Goal: Use online tool/utility: Utilize a website feature to perform a specific function

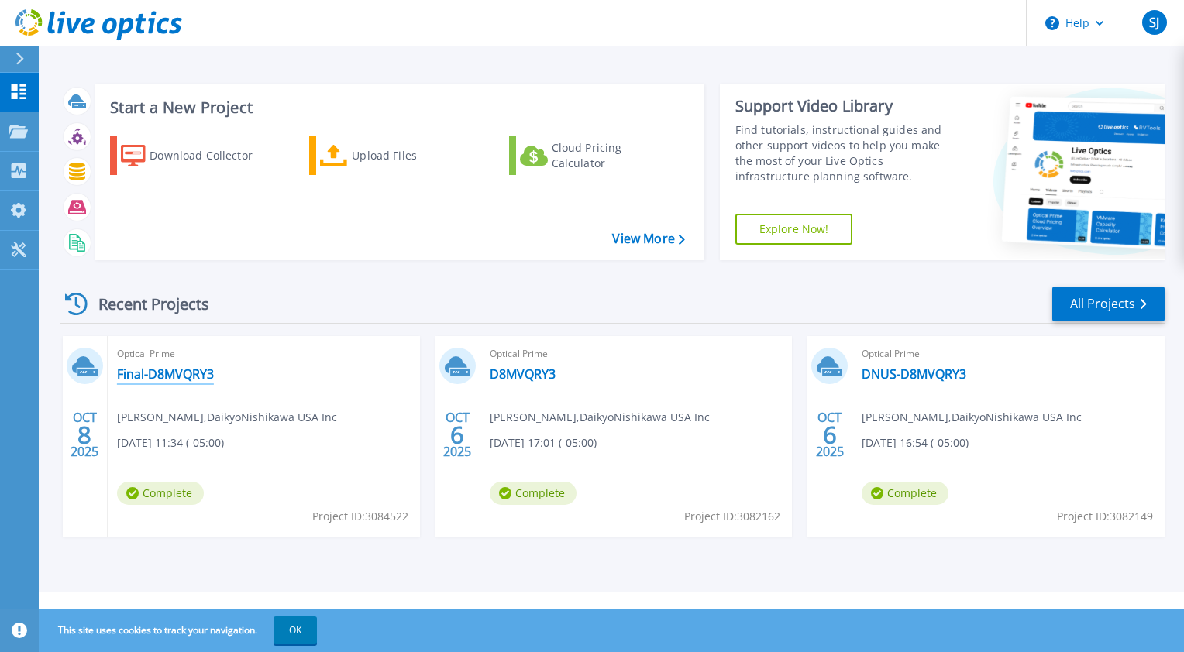
click at [160, 373] on link "Final-D8MVQRY3" at bounding box center [165, 373] width 97 height 15
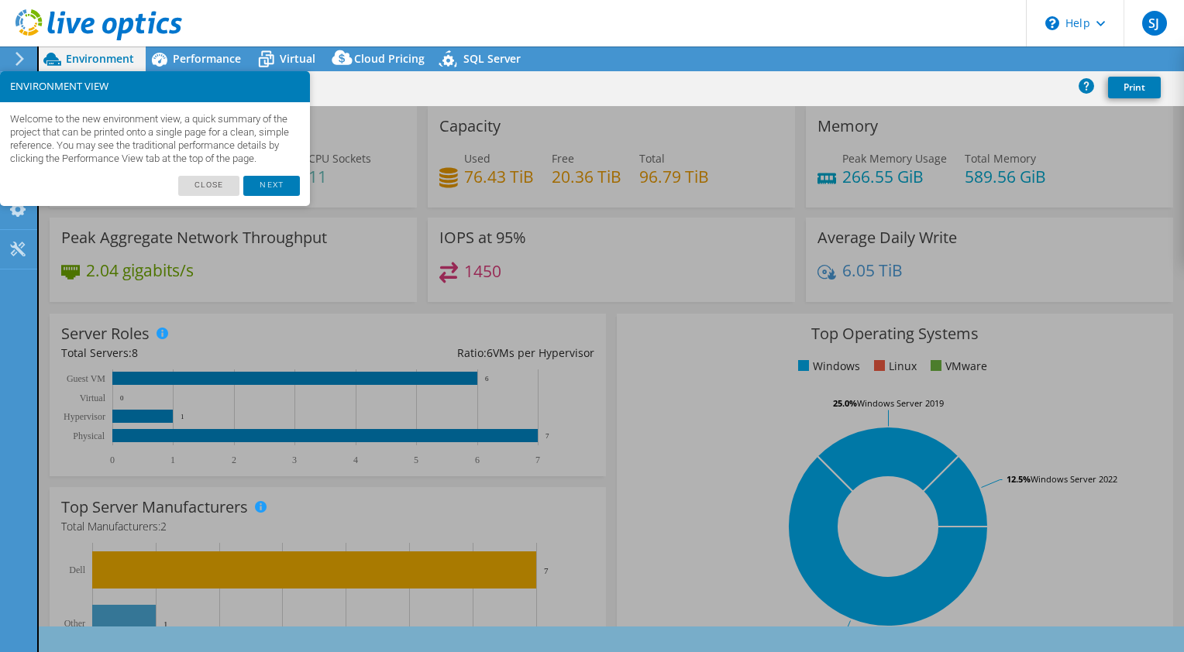
select select "USD"
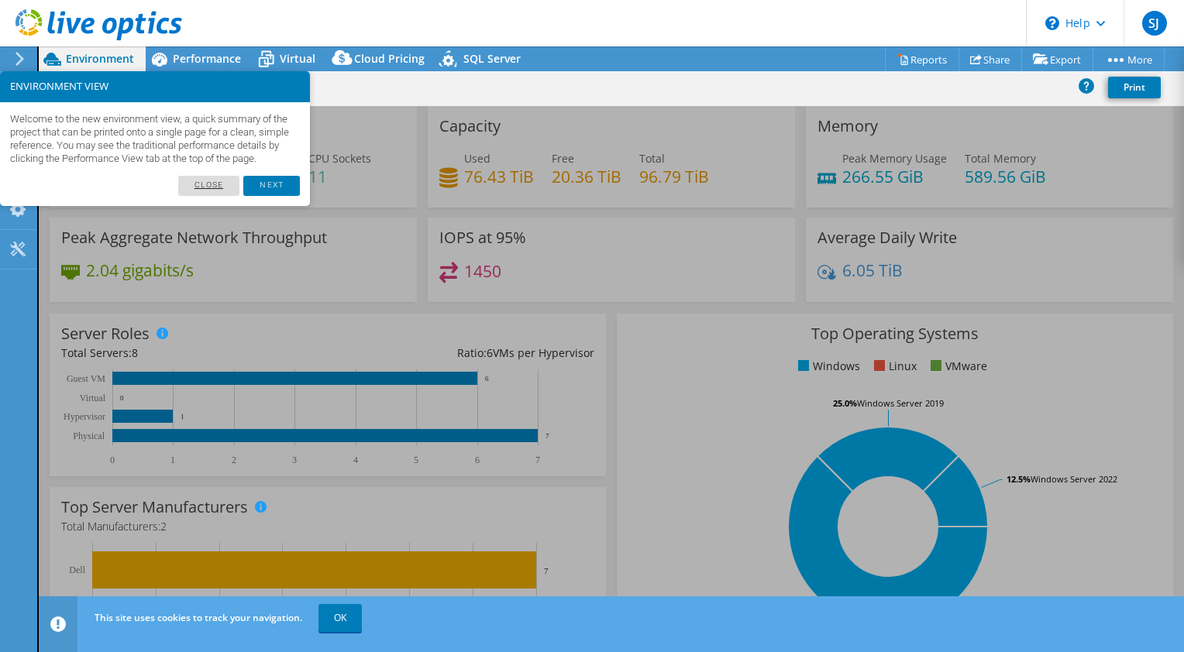
click at [209, 196] on link "Close" at bounding box center [209, 186] width 62 height 20
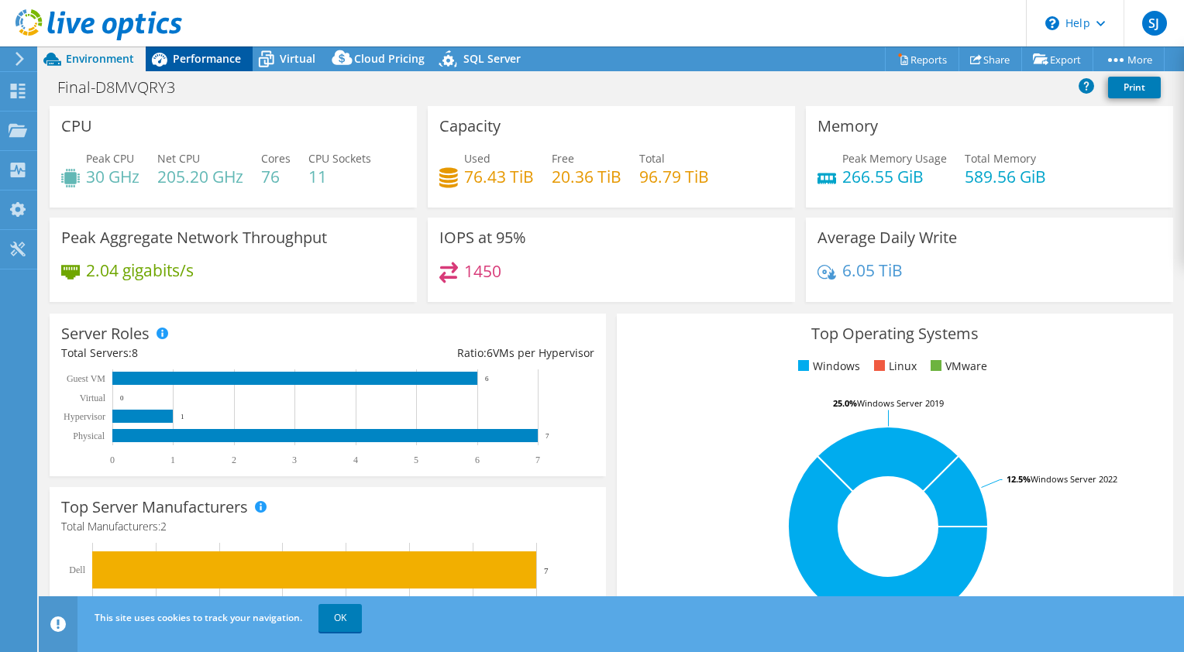
click at [191, 57] on span "Performance" at bounding box center [207, 58] width 68 height 15
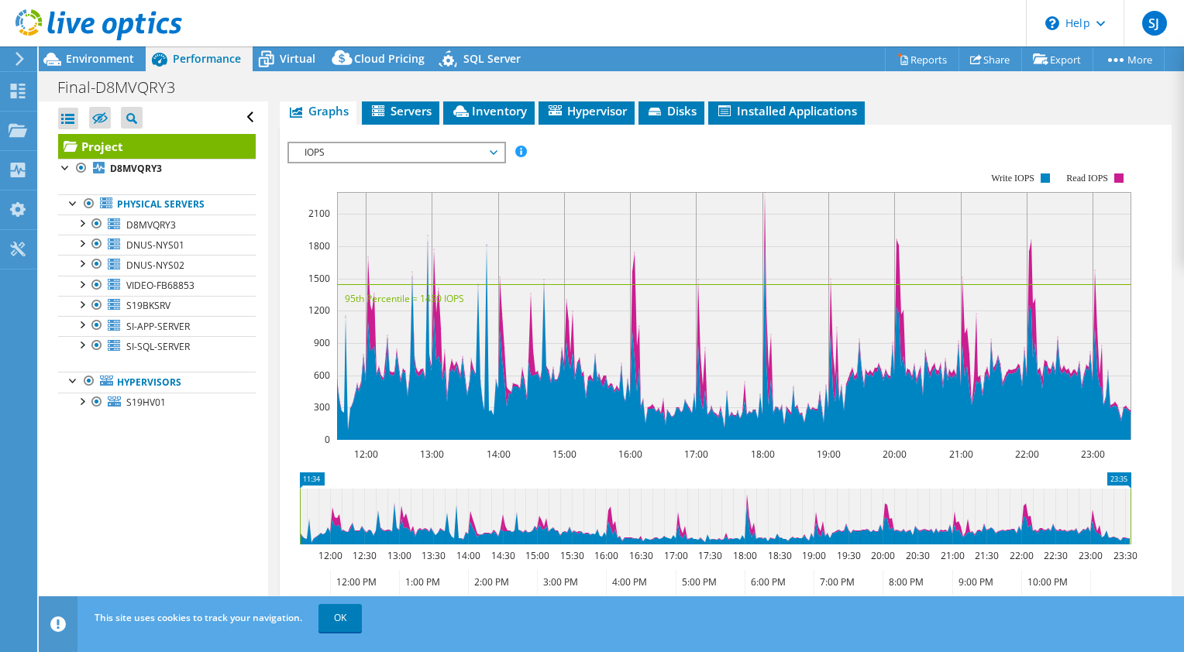
scroll to position [499, 0]
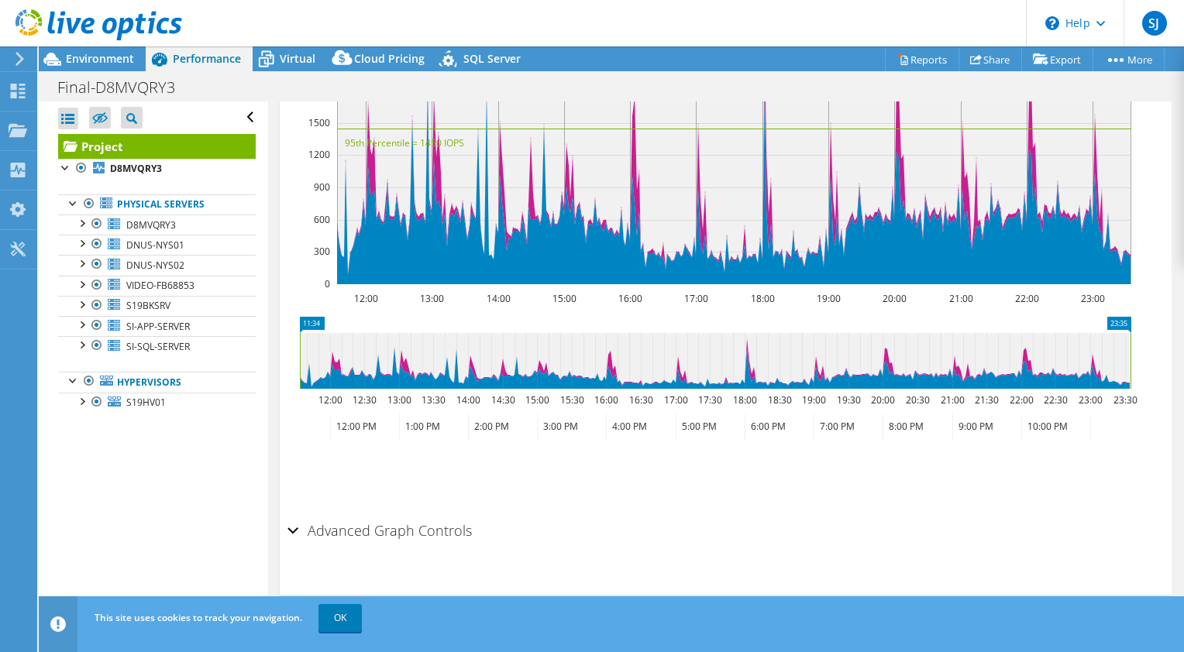
click at [310, 532] on h2 "Advanced Graph Controls" at bounding box center [379, 530] width 184 height 31
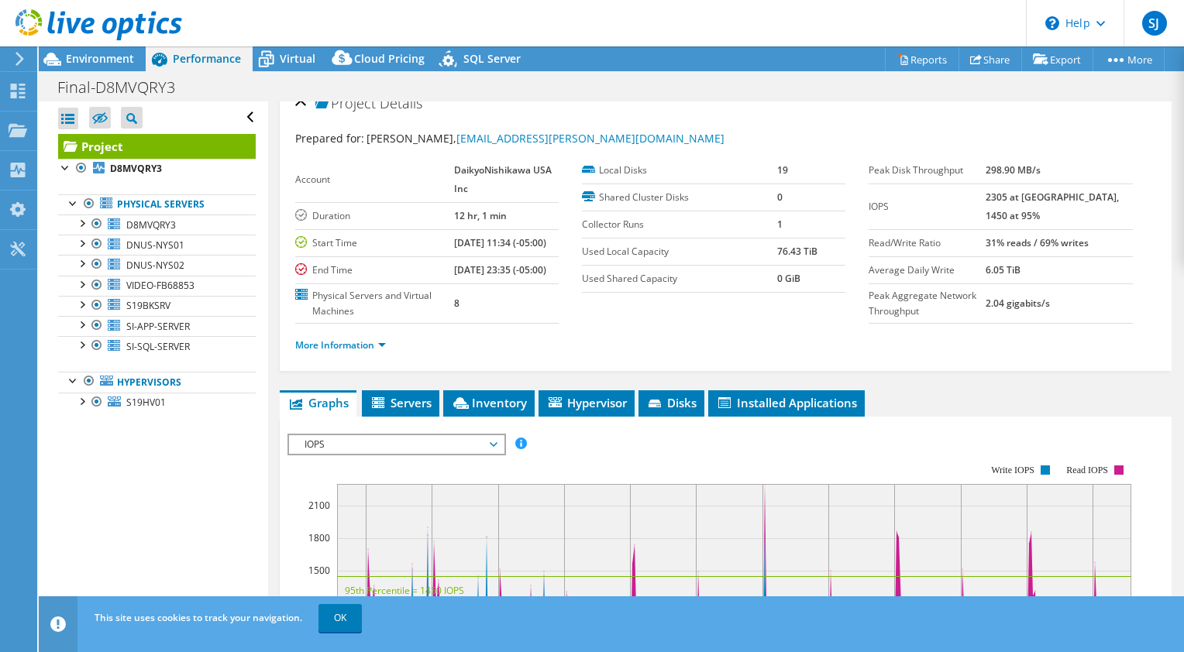
scroll to position [0, 0]
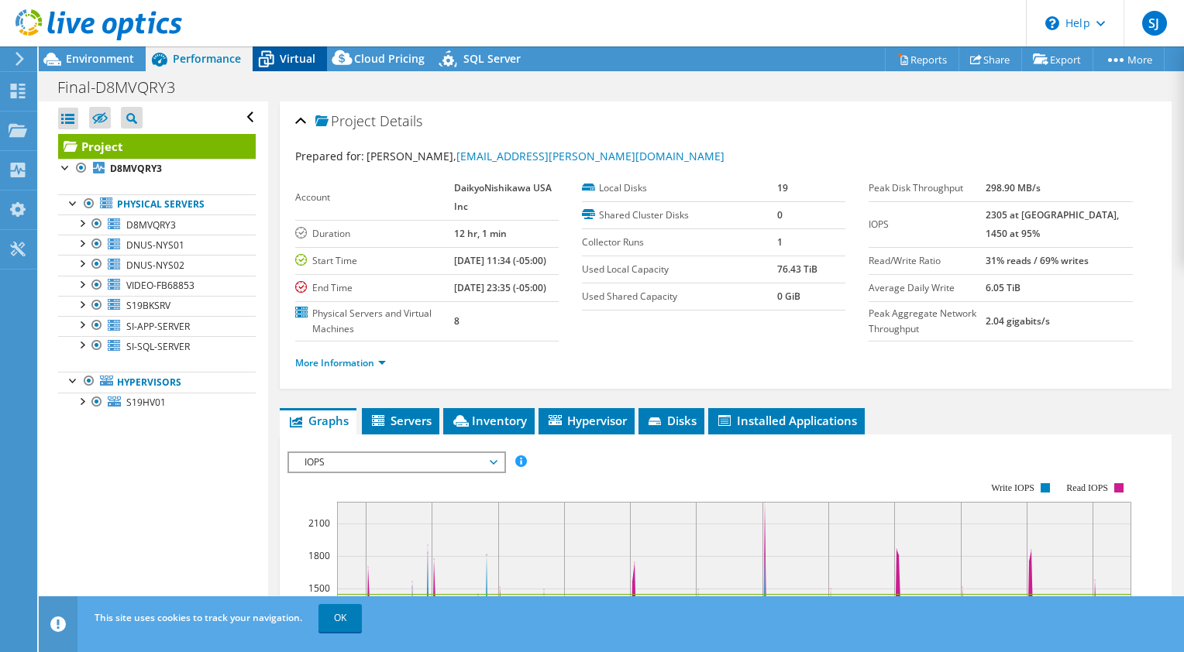
click at [273, 60] on icon at bounding box center [266, 59] width 27 height 27
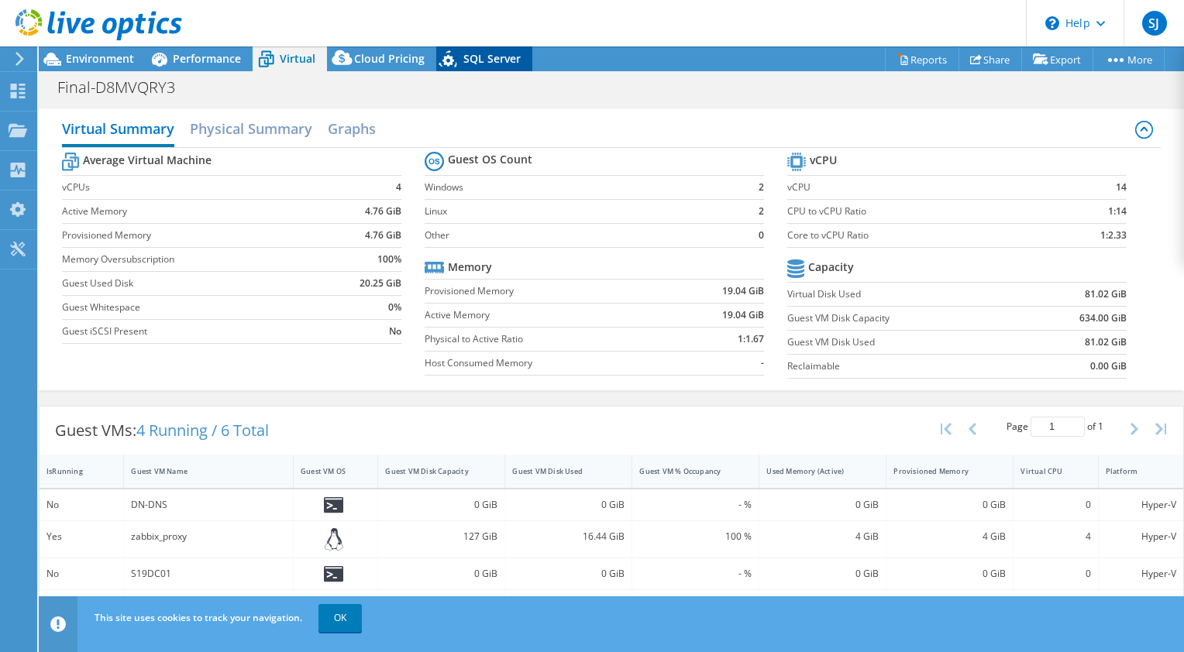
click at [463, 55] on span "SQL Server" at bounding box center [491, 58] width 57 height 15
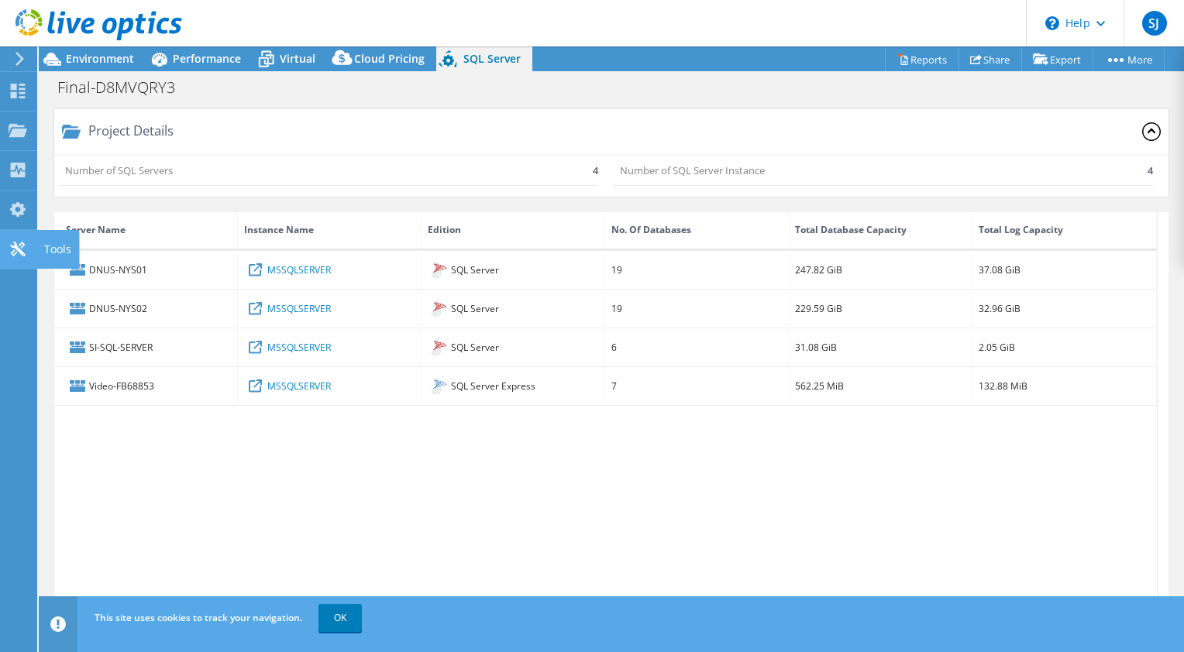
click at [15, 249] on icon at bounding box center [18, 249] width 19 height 15
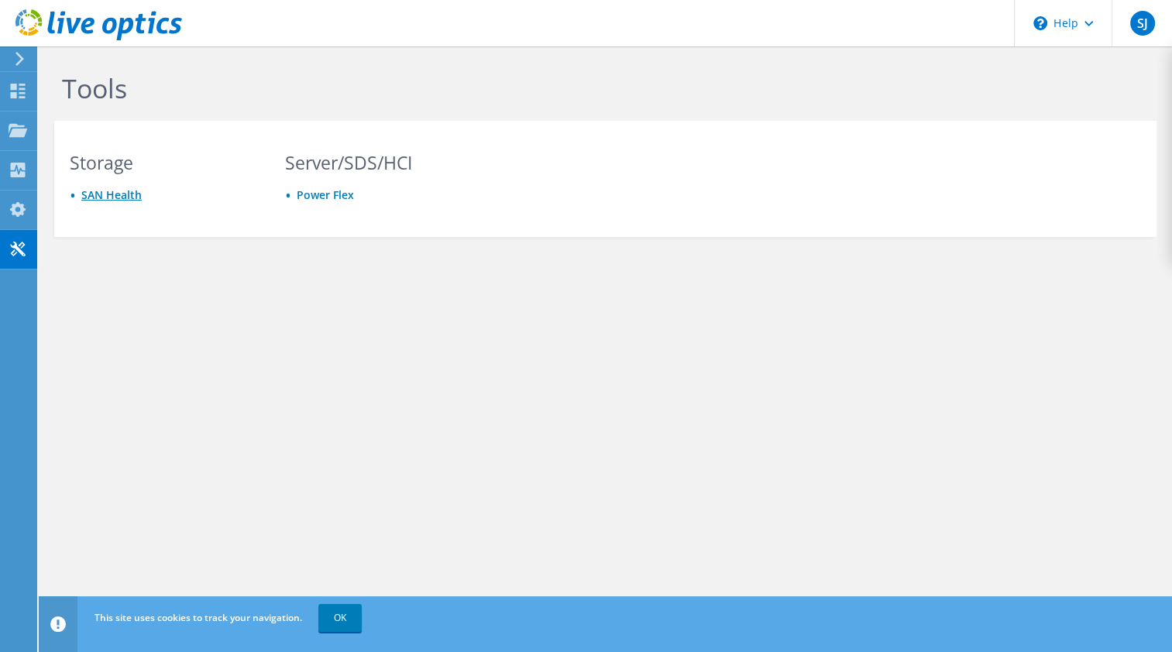
click at [105, 193] on link "SAN Health" at bounding box center [111, 194] width 60 height 15
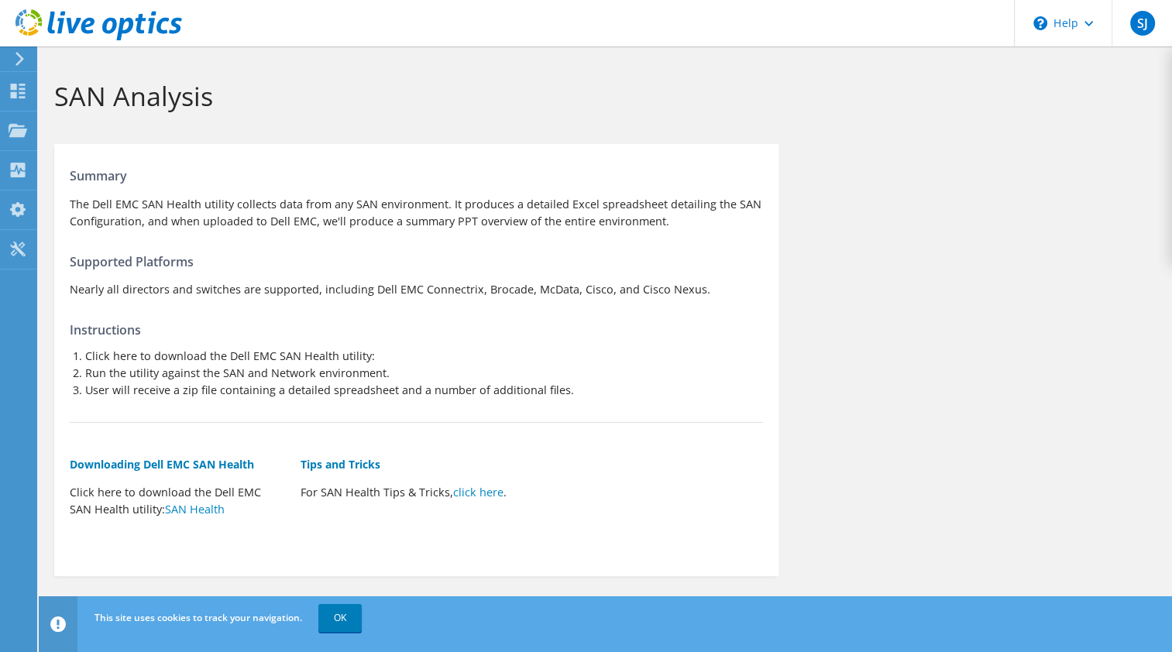
scroll to position [9, 0]
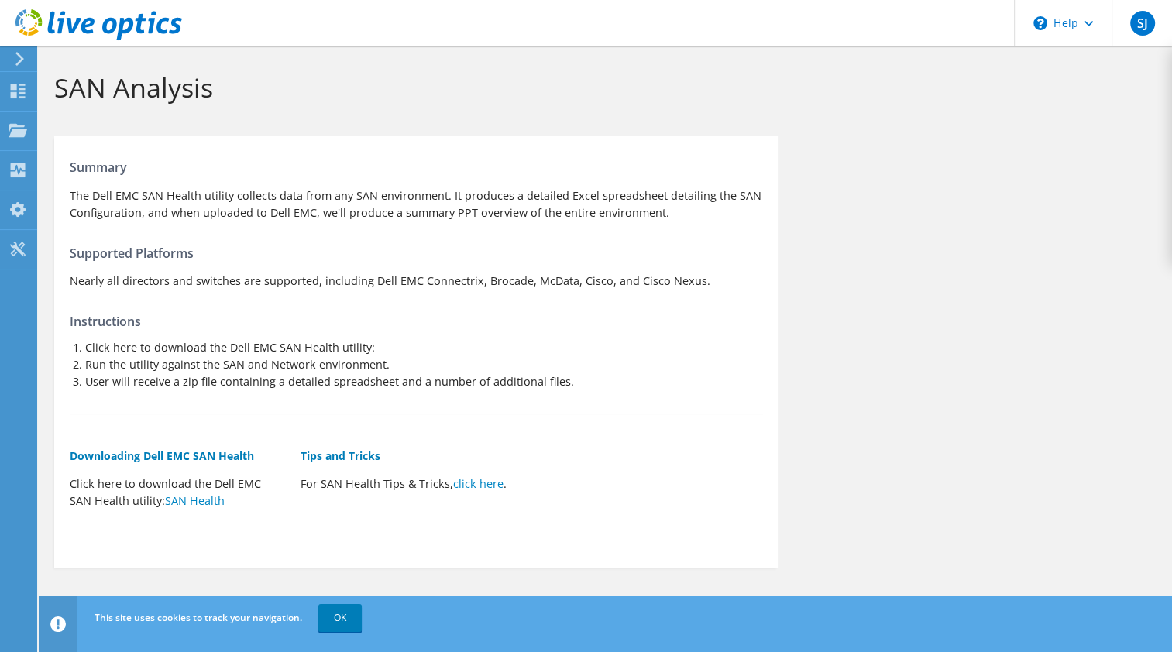
click at [11, 56] on div at bounding box center [17, 59] width 17 height 14
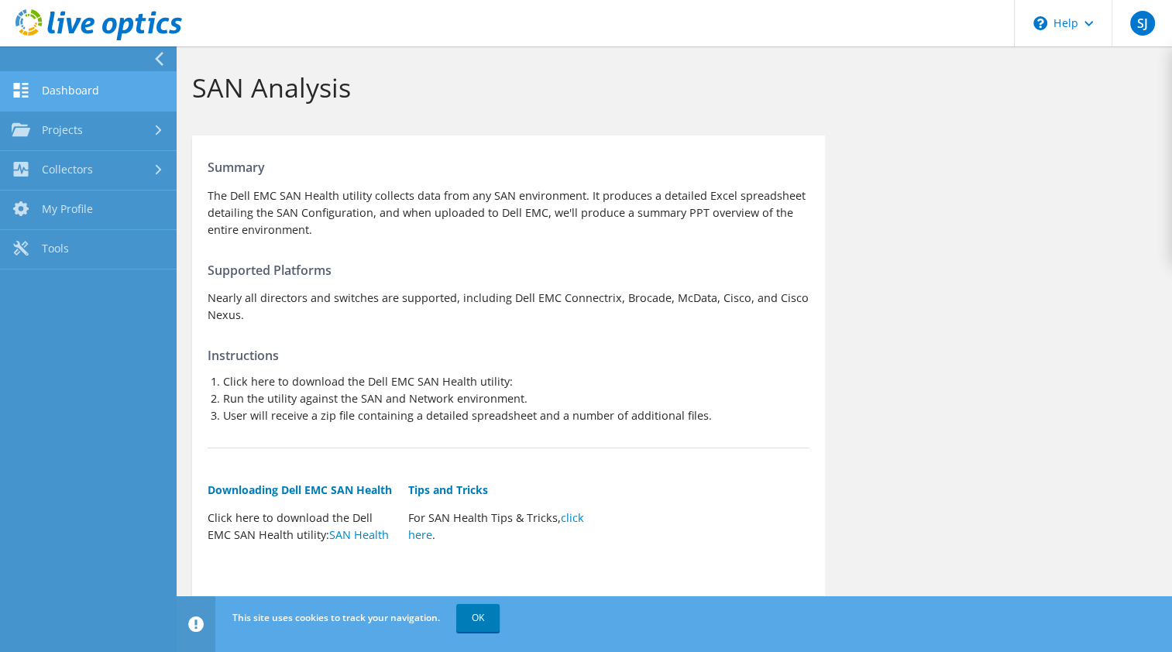
click at [72, 87] on link "Dashboard" at bounding box center [88, 92] width 177 height 40
